Goal: Information Seeking & Learning: Learn about a topic

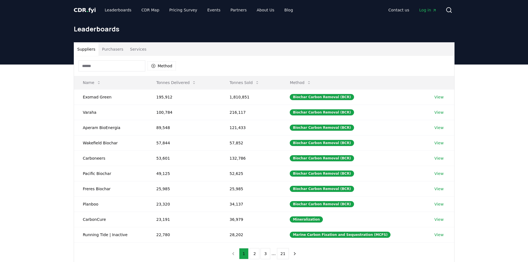
click at [112, 51] on button "Purchasers" at bounding box center [112, 49] width 28 height 13
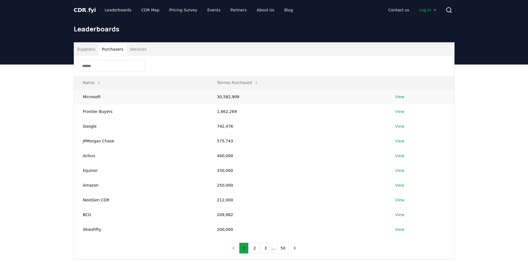
click at [226, 97] on td "30,582,909" at bounding box center [297, 96] width 178 height 15
click at [379, 88] on th "Tonnes Purchased" at bounding box center [297, 82] width 178 height 13
click at [395, 97] on link "View" at bounding box center [399, 97] width 9 height 6
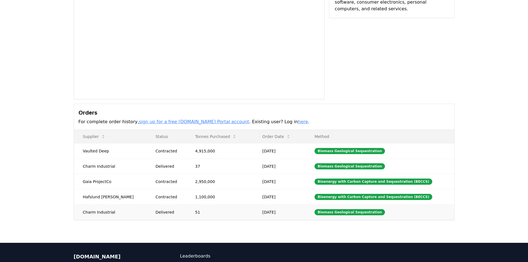
scroll to position [83, 0]
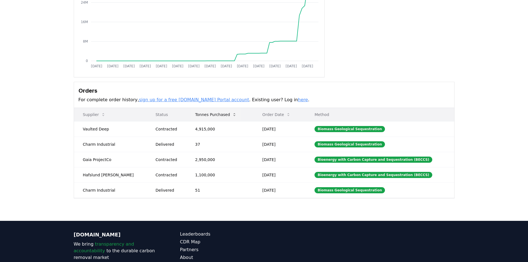
click at [217, 118] on button "Tonnes Purchased" at bounding box center [216, 114] width 50 height 11
click at [232, 115] on icon at bounding box center [234, 114] width 4 height 4
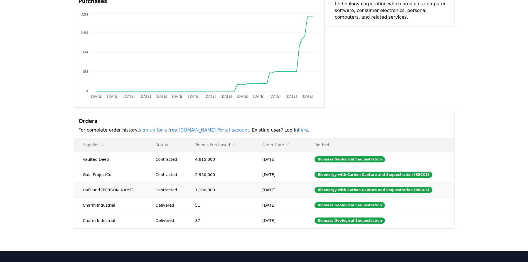
scroll to position [56, 0]
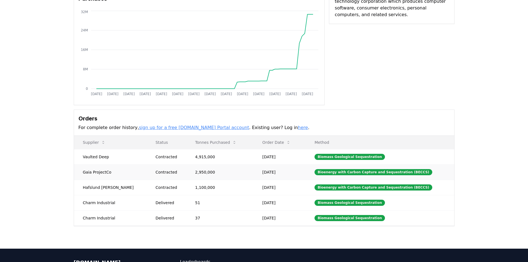
click at [200, 170] on td "2,950,000" at bounding box center [219, 171] width 67 height 15
click at [193, 171] on td "2,950,000" at bounding box center [219, 171] width 67 height 15
click at [208, 174] on tr "Gaia ProjectCo Contracted 2,950,000 Jul 07, 2025 Bioenergy with Carbon Capture …" at bounding box center [264, 171] width 380 height 15
drag, startPoint x: 208, startPoint y: 174, endPoint x: 360, endPoint y: 175, distance: 152.7
click at [362, 175] on div "Bioenergy with Carbon Capture and Sequestration (BECCS)" at bounding box center [373, 172] width 118 height 6
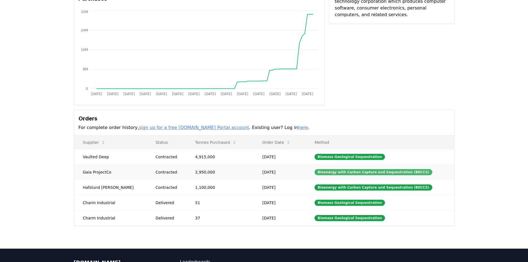
click at [363, 173] on div "Bioenergy with Carbon Capture and Sequestration (BECCS)" at bounding box center [373, 172] width 118 height 6
drag, startPoint x: 420, startPoint y: 173, endPoint x: 399, endPoint y: 174, distance: 20.6
click at [420, 173] on td "Bioenergy with Carbon Capture and Sequestration (BECCS)" at bounding box center [379, 171] width 148 height 15
click at [399, 174] on div "Bioenergy with Carbon Capture and Sequestration (BECCS)" at bounding box center [373, 172] width 118 height 6
click at [399, 172] on div "Bioenergy with Carbon Capture and Sequestration (BECCS)" at bounding box center [373, 172] width 118 height 6
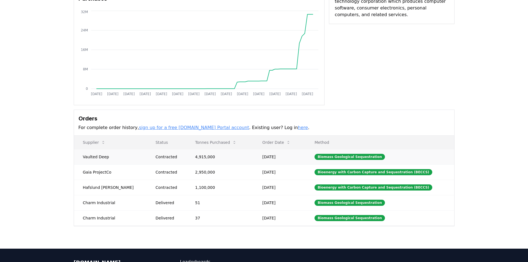
click at [161, 156] on div "Contracted" at bounding box center [168, 157] width 26 height 6
click at [194, 159] on td "4,915,000" at bounding box center [219, 156] width 67 height 15
click at [155, 158] on div "Contracted" at bounding box center [168, 157] width 26 height 6
drag, startPoint x: 110, startPoint y: 173, endPoint x: 93, endPoint y: 172, distance: 17.0
click at [110, 173] on td "Gaia ProjectCo" at bounding box center [110, 171] width 73 height 15
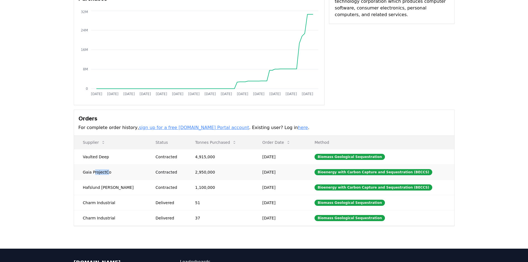
click at [93, 172] on td "Gaia ProjectCo" at bounding box center [110, 171] width 73 height 15
drag, startPoint x: 93, startPoint y: 172, endPoint x: 114, endPoint y: 172, distance: 20.6
click at [114, 172] on td "Gaia ProjectCo" at bounding box center [110, 171] width 73 height 15
copy td "Gaia ProjectCo"
click at [199, 188] on td "1,100,000" at bounding box center [219, 187] width 67 height 15
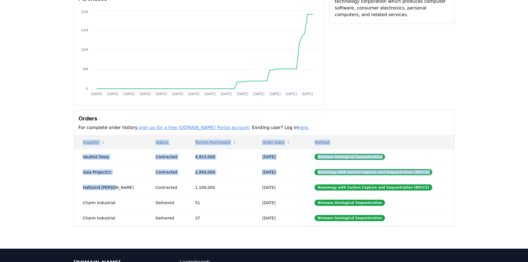
drag, startPoint x: 109, startPoint y: 187, endPoint x: 69, endPoint y: 187, distance: 40.3
click at [69, 187] on div "Purchaser Metrics Purchases Jan 2019 Jul 2019 Jan 2020 Jul 2020 Jan 2021 Jul 20…" at bounding box center [263, 95] width 389 height 262
drag, startPoint x: 69, startPoint y: 187, endPoint x: 94, endPoint y: 187, distance: 25.0
click at [94, 187] on td "Hafslund Celsio" at bounding box center [110, 187] width 73 height 15
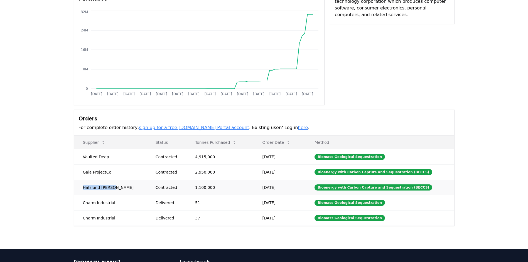
drag, startPoint x: 112, startPoint y: 187, endPoint x: 81, endPoint y: 188, distance: 30.6
click at [81, 188] on td "Hafslund Celsio" at bounding box center [110, 187] width 73 height 15
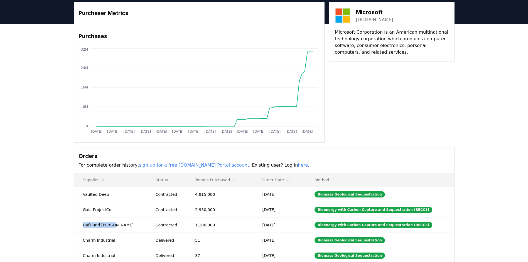
scroll to position [0, 0]
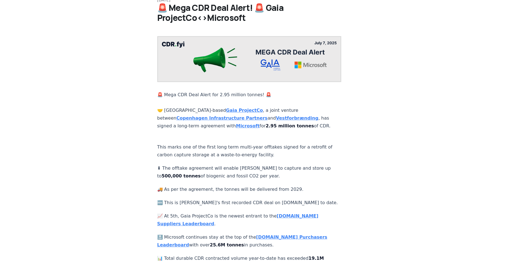
scroll to position [83, 0]
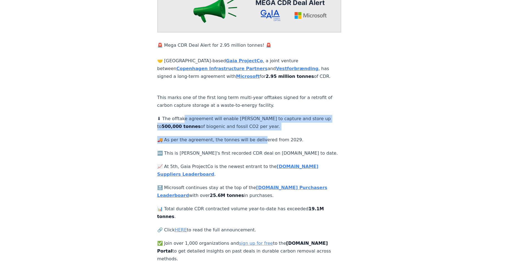
drag, startPoint x: 184, startPoint y: 110, endPoint x: 256, endPoint y: 136, distance: 77.6
click at [256, 136] on div "🚨 Mega CDR Deal Alert for 2.95 million tonnes! 🚨 🤝 Denmark-based Gaia ProjectCo…" at bounding box center [249, 125] width 184 height 276
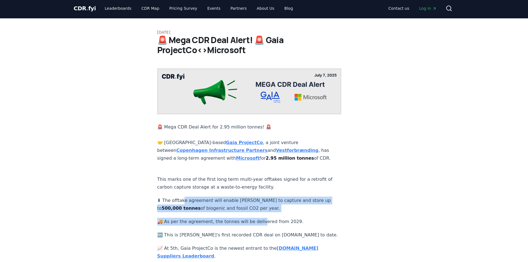
scroll to position [0, 0]
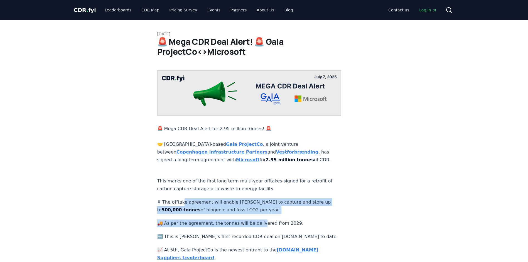
drag, startPoint x: 227, startPoint y: 188, endPoint x: 229, endPoint y: 184, distance: 4.6
